Goal: Navigation & Orientation: Find specific page/section

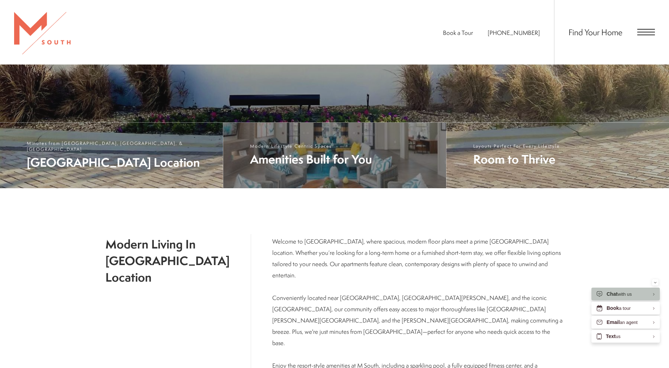
scroll to position [282, 0]
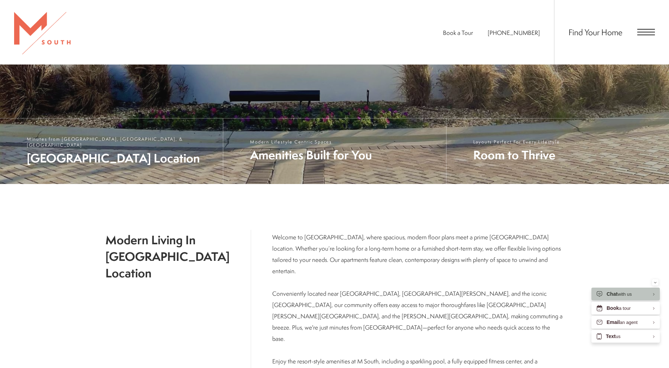
click at [641, 30] on span "Open Menu" at bounding box center [646, 29] width 18 height 1
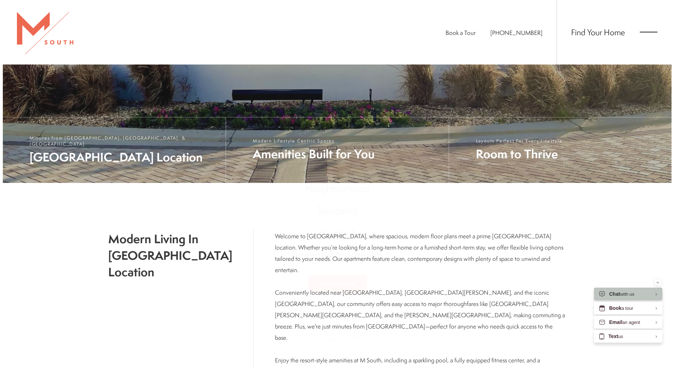
scroll to position [0, 0]
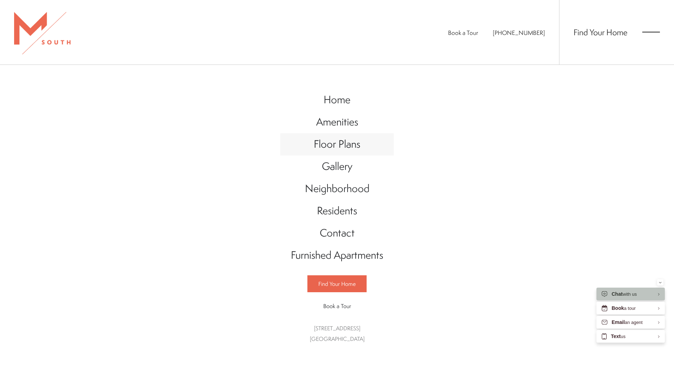
click at [324, 143] on span "Floor Plans" at bounding box center [337, 144] width 47 height 14
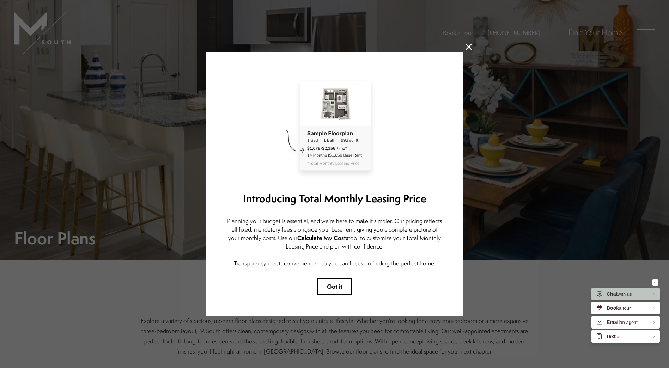
click at [320, 278] on button "Got it" at bounding box center [334, 286] width 35 height 17
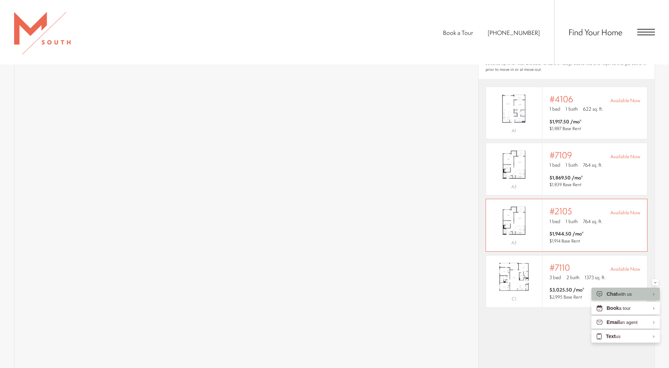
scroll to position [564, 0]
